Goal: Find specific page/section: Find specific page/section

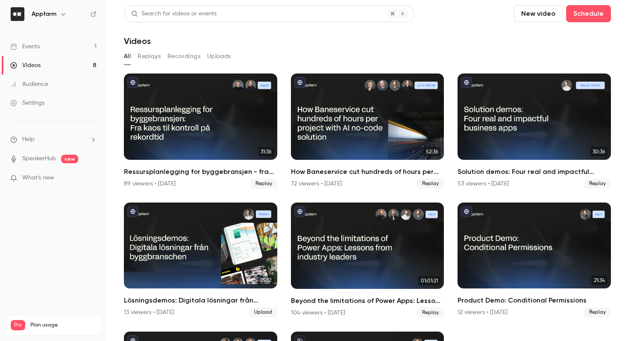
click at [72, 44] on link "Events 1" at bounding box center [53, 46] width 107 height 19
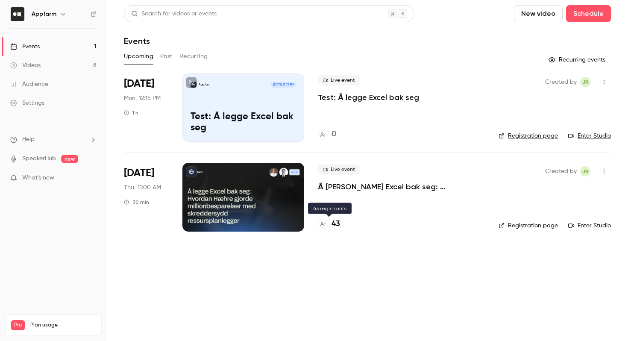
click at [334, 225] on h4 "43" at bounding box center [335, 224] width 9 height 12
